Goal: Task Accomplishment & Management: Manage account settings

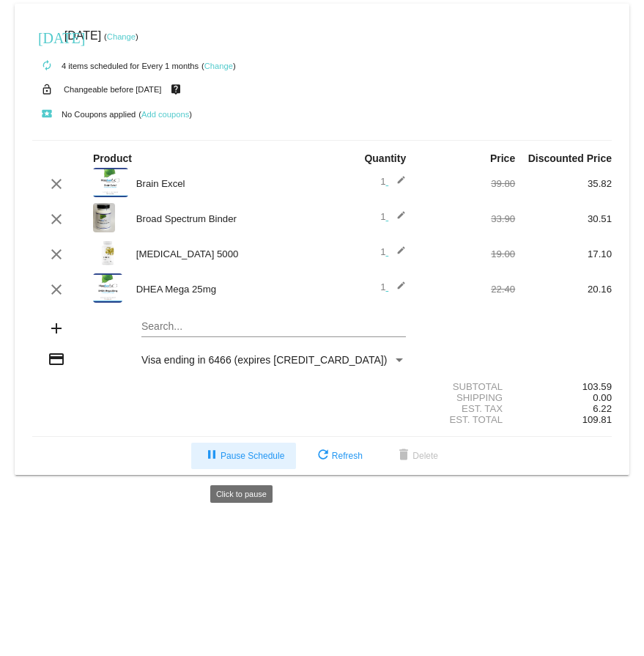
click at [257, 461] on span "pause Pause Schedule" at bounding box center [243, 456] width 81 height 10
click at [253, 109] on span "play_arrow Resume Schedule" at bounding box center [243, 456] width 89 height 10
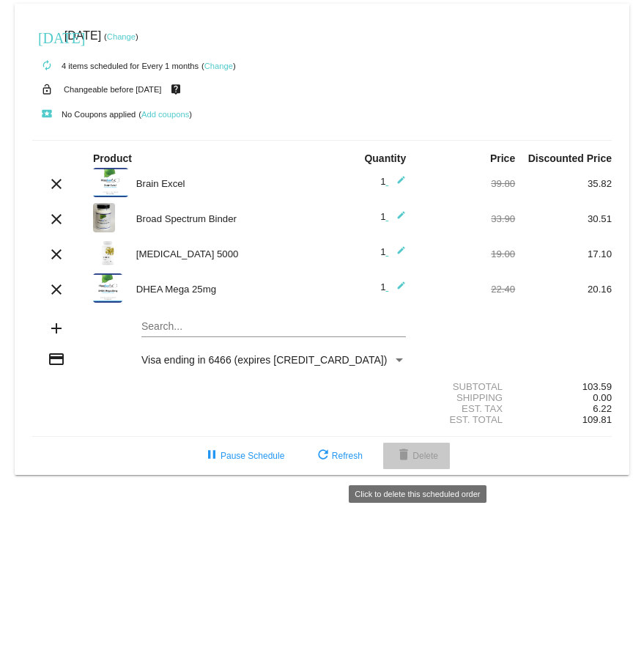
click at [412, 109] on mat-icon "delete" at bounding box center [404, 456] width 18 height 18
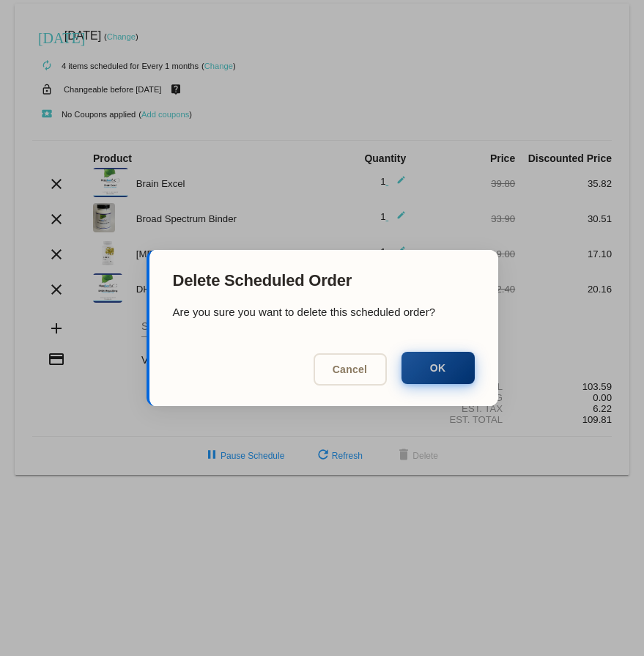
click at [436, 109] on button "OK" at bounding box center [438, 368] width 73 height 32
